Goal: Task Accomplishment & Management: Manage account settings

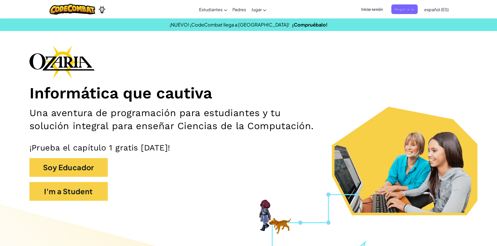
click at [382, 10] on span "Iniciar sesión" at bounding box center [372, 9] width 28 height 10
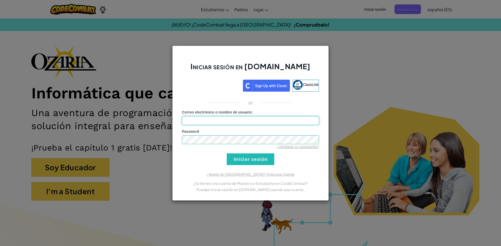
click at [253, 122] on input "Correo electrónico o nombre de usuario :" at bounding box center [250, 120] width 137 height 9
type input "[EMAIL_ADDRESS][DOMAIN_NAME]"
click at [418, 52] on div "Iniciar sesión en [DOMAIN_NAME] ClassLink or Error desconocido. Correo electrón…" at bounding box center [250, 123] width 501 height 246
